Goal: Transaction & Acquisition: Book appointment/travel/reservation

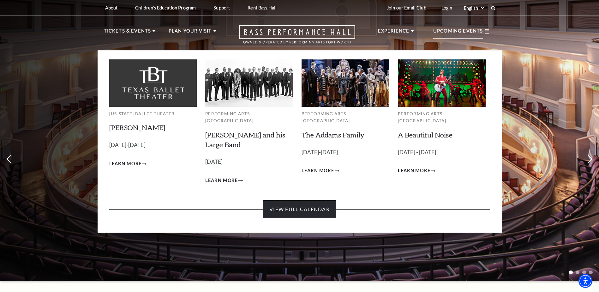
click at [306, 201] on link "View Full Calendar" at bounding box center [300, 209] width 74 height 18
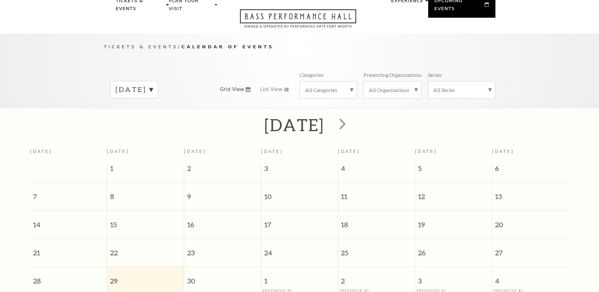
scroll to position [56, 0]
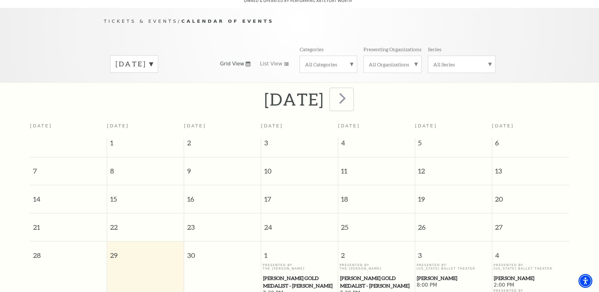
click at [352, 93] on span "next" at bounding box center [343, 98] width 18 height 18
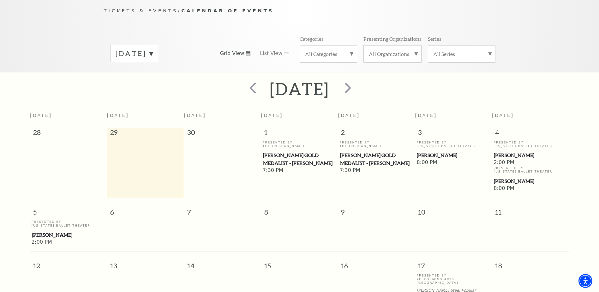
scroll to position [64, 0]
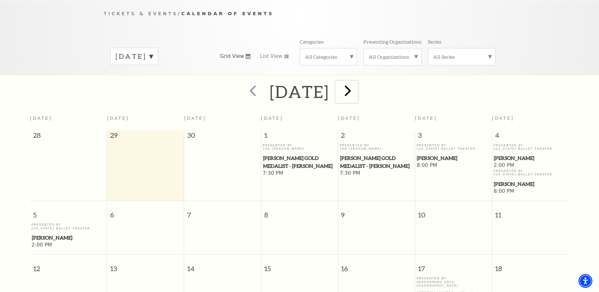
click at [357, 83] on span "next" at bounding box center [348, 91] width 18 height 18
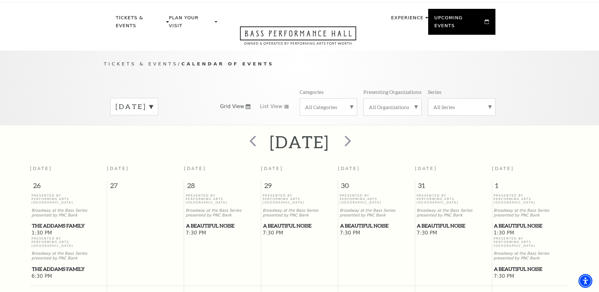
scroll to position [0, 0]
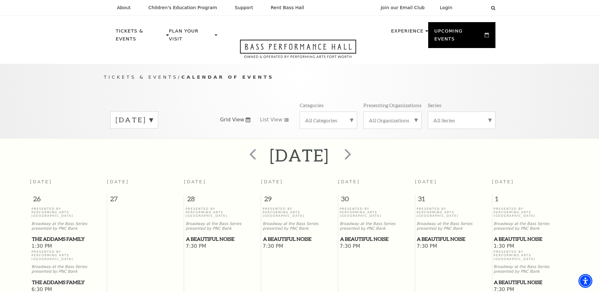
click at [153, 115] on label "November 2025" at bounding box center [134, 120] width 37 height 10
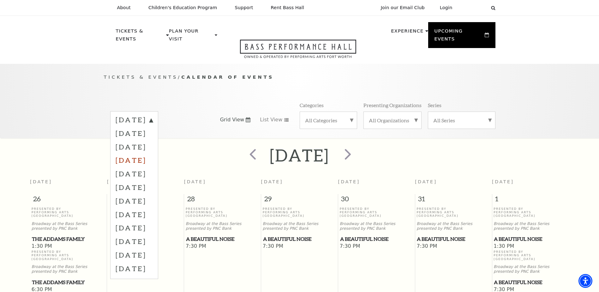
click at [153, 153] on label "December 2025" at bounding box center [134, 160] width 37 height 14
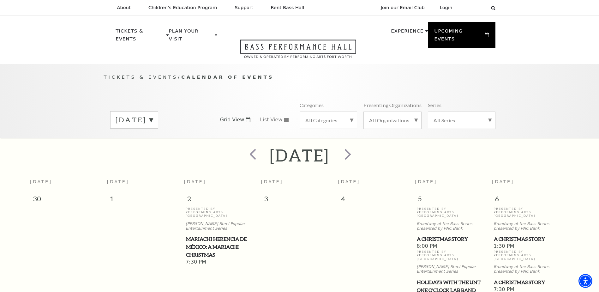
click at [153, 115] on label "December 2025" at bounding box center [134, 120] width 37 height 10
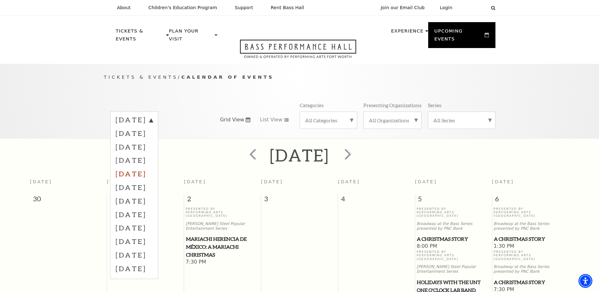
click at [153, 167] on label "January 2026" at bounding box center [134, 174] width 37 height 14
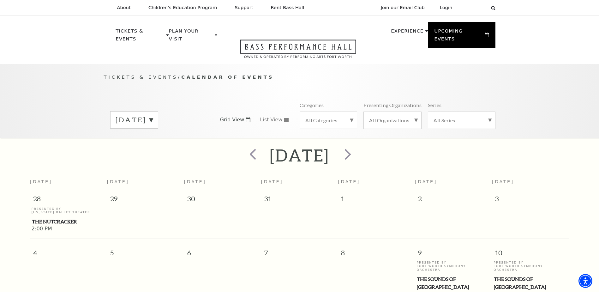
click at [153, 115] on label "January 2026" at bounding box center [134, 120] width 37 height 10
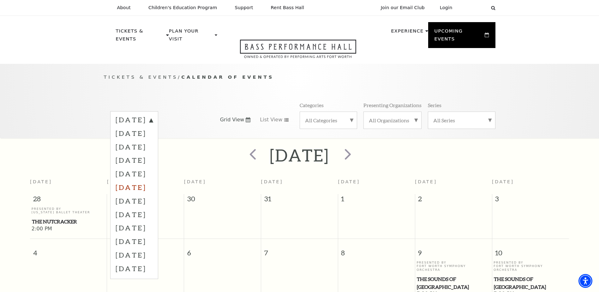
click at [151, 180] on label "February 2026" at bounding box center [134, 187] width 37 height 14
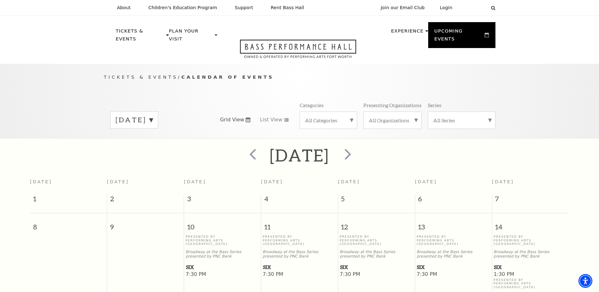
click at [153, 115] on label "February 2026" at bounding box center [134, 120] width 37 height 10
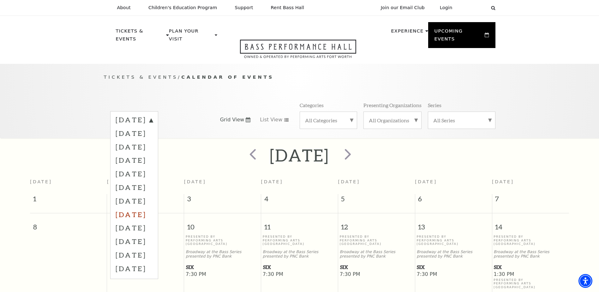
click at [130, 208] on label "April 2026" at bounding box center [134, 215] width 37 height 14
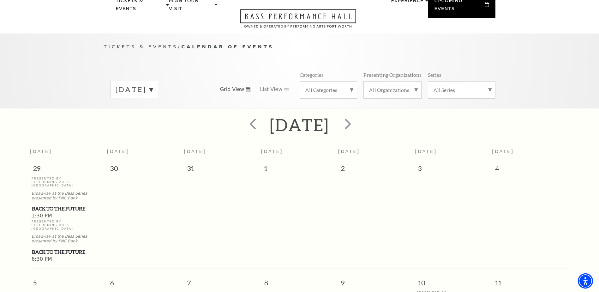
scroll to position [56, 0]
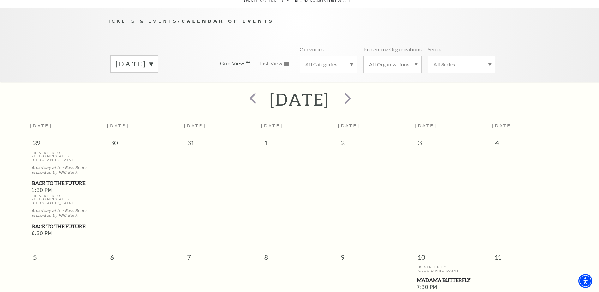
drag, startPoint x: 598, startPoint y: 93, endPoint x: 597, endPoint y: 111, distance: 17.8
drag, startPoint x: 597, startPoint y: 111, endPoint x: 565, endPoint y: 176, distance: 72.6
click at [565, 178] on td at bounding box center [530, 194] width 77 height 86
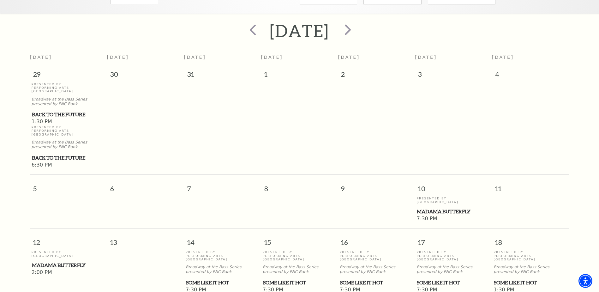
scroll to position [0, 0]
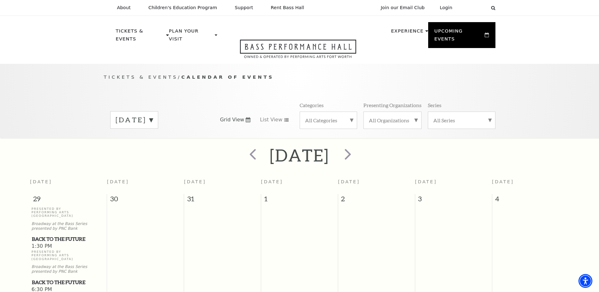
click at [153, 115] on label "April 2026" at bounding box center [134, 120] width 37 height 10
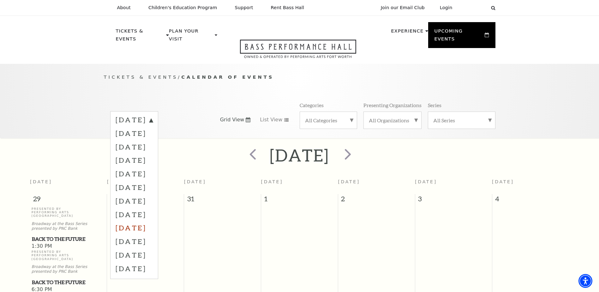
click at [132, 221] on label "May 2026" at bounding box center [134, 228] width 37 height 14
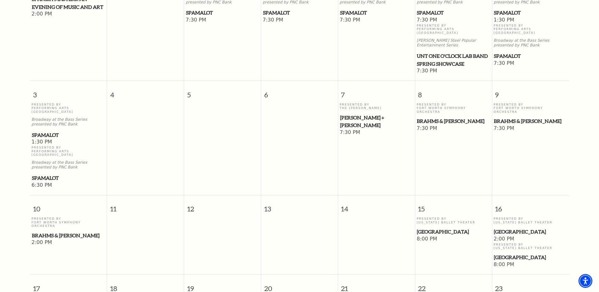
scroll to position [56, 0]
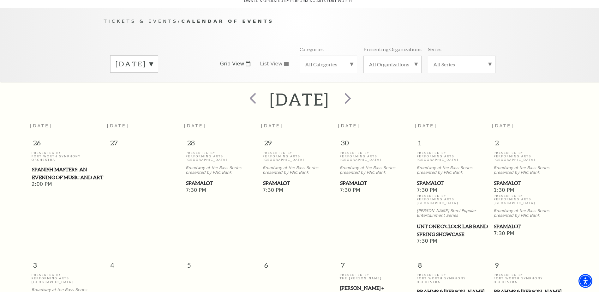
click at [285, 179] on span "Spamalot" at bounding box center [299, 183] width 73 height 8
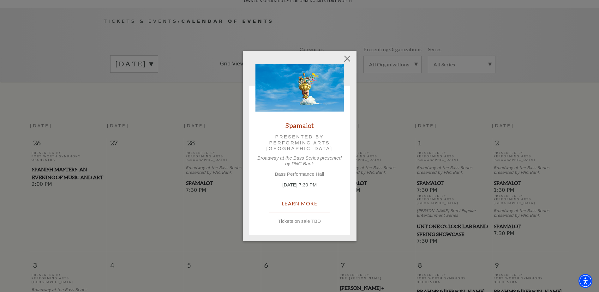
click at [300, 204] on link "Learn More" at bounding box center [300, 204] width 62 height 18
